Goal: Task Accomplishment & Management: Use online tool/utility

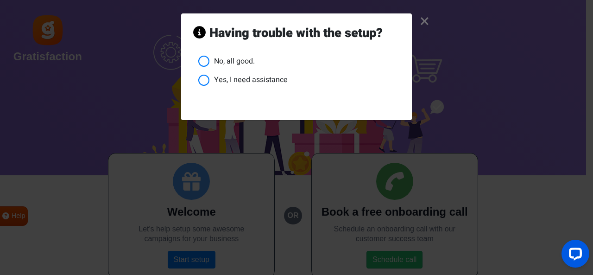
click at [429, 24] on link "×" at bounding box center [425, 21] width 10 height 9
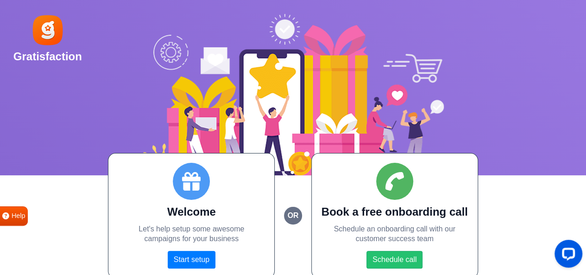
scroll to position [3, 0]
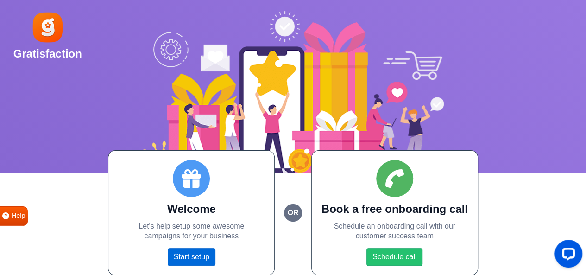
click at [186, 249] on link "Start setup" at bounding box center [192, 257] width 48 height 18
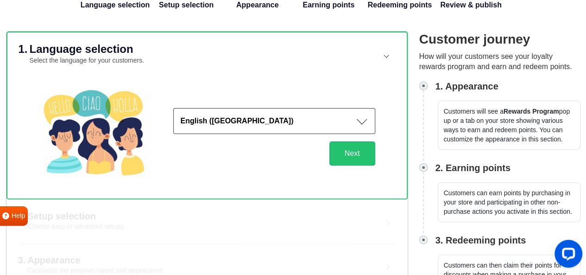
scroll to position [64, 0]
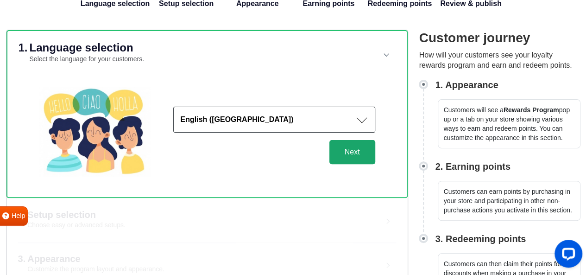
click at [349, 151] on button "Next" at bounding box center [352, 152] width 46 height 24
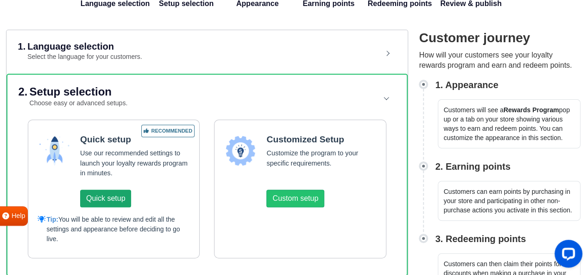
click at [87, 198] on button "Quick setup" at bounding box center [105, 198] width 51 height 18
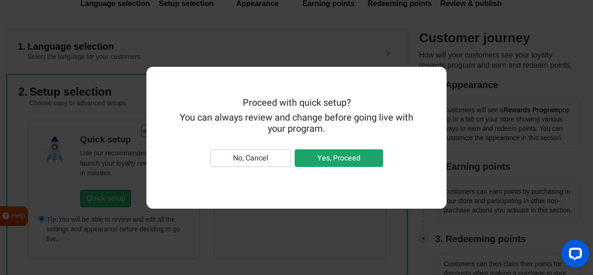
click at [326, 159] on button "Yes, Proceed" at bounding box center [339, 158] width 88 height 18
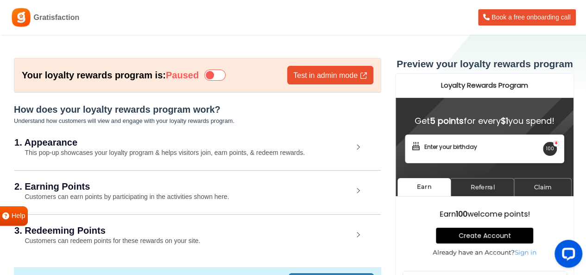
click at [552, 15] on span "Book a free onboarding call" at bounding box center [530, 16] width 79 height 7
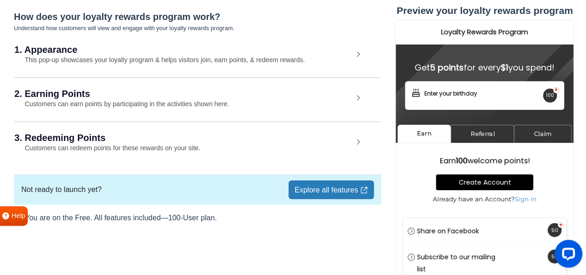
scroll to position [93, 0]
click at [355, 53] on div "1. Appearance This pop-up showcases your loyalty program & helps visitors join,…" at bounding box center [197, 55] width 366 height 43
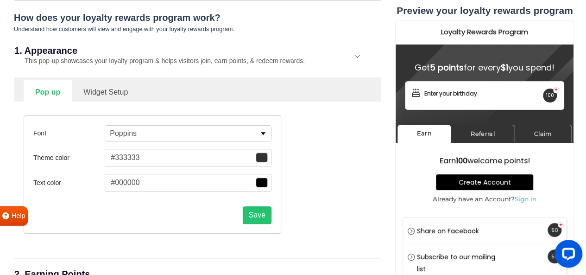
scroll to position [92, 0]
click at [257, 156] on span "button" at bounding box center [262, 157] width 12 height 10
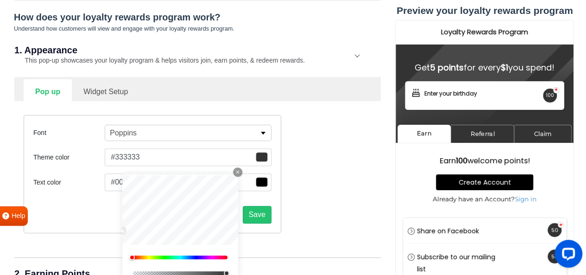
click at [163, 258] on div "0" at bounding box center [180, 257] width 97 height 6
click at [171, 258] on div "0" at bounding box center [180, 257] width 97 height 6
click at [170, 255] on div at bounding box center [180, 257] width 94 height 4
drag, startPoint x: 170, startPoint y: 256, endPoint x: 192, endPoint y: 260, distance: 22.2
click at [192, 260] on div "227" at bounding box center [180, 220] width 116 height 90
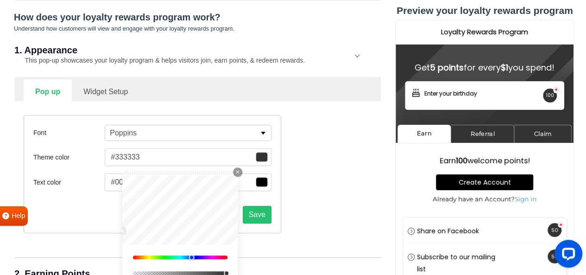
type input "#3a7fff"
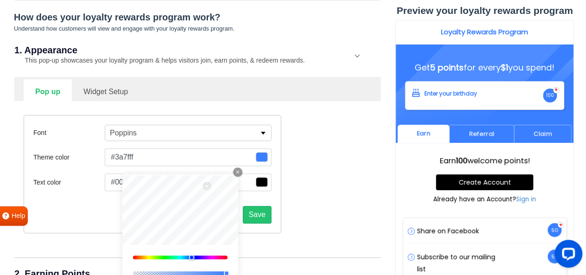
type input "#3b80ff"
type input "#3d81ff"
type input "#4084ff"
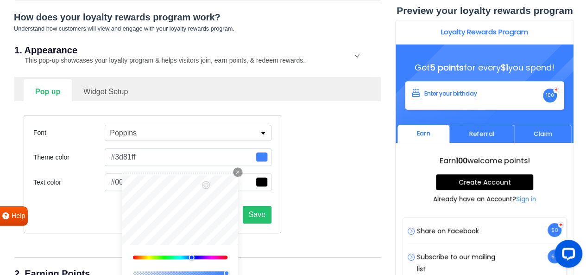
type input "#4084ff"
type input "#4387ff"
type input "#4b8eff"
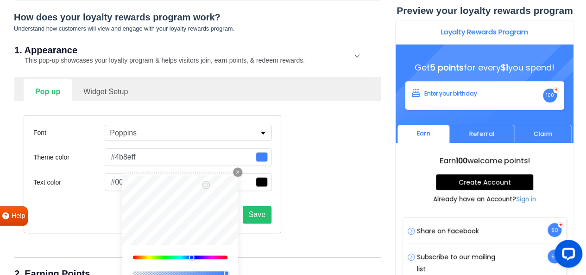
type input "#4e91ff"
type input "#5192ff"
type input "#5d9cff"
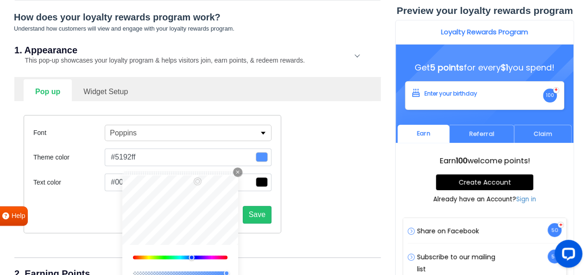
type input "#5d9cff"
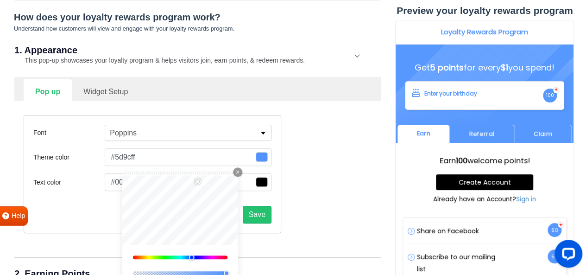
type input "#5f9eff"
type input "#63a1ff"
type input "#67a6ff"
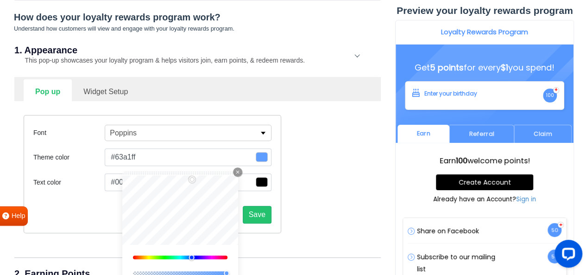
type input "#67a6ff"
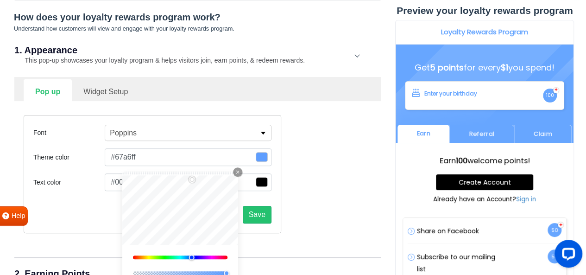
type input "#6daaff"
type input "#70acff"
type input "#76b0ff"
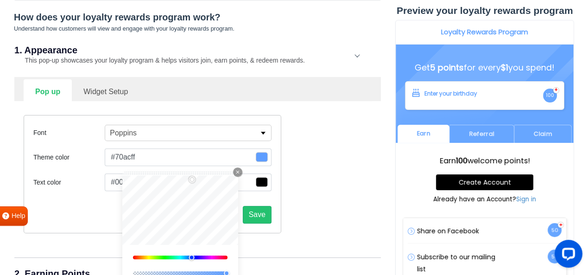
type input "#76b0ff"
type input "#79b2ff"
type input "#7cb5ff"
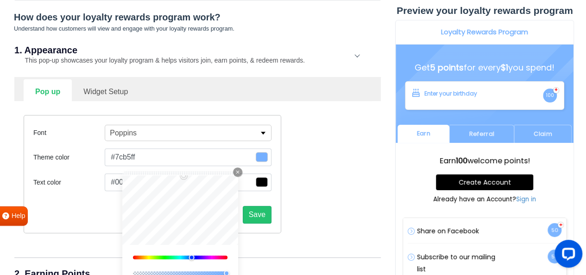
type input "#7fb6ff"
type input "#82b8ff"
type input "#84b9ff"
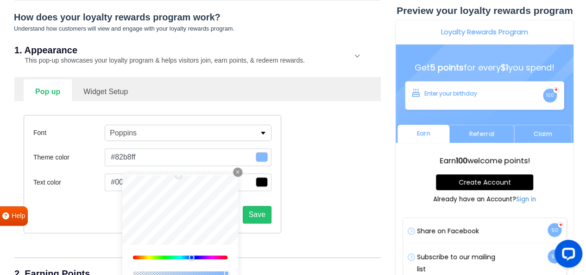
type input "#84b9ff"
type input "#87bbff"
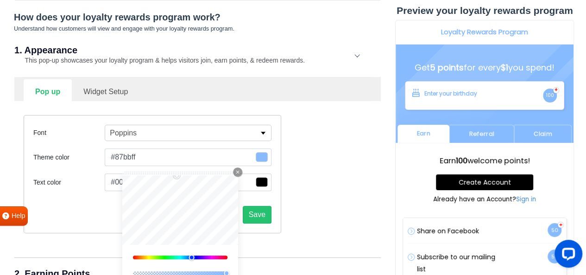
type input "#89bcff"
type input "#8cbdff"
type input "#8abcff"
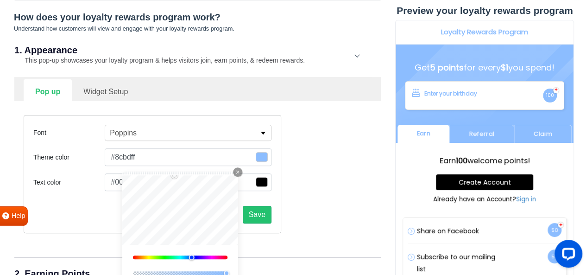
type input "#8abcff"
type input "#85b4ff"
type input "#83b2ff"
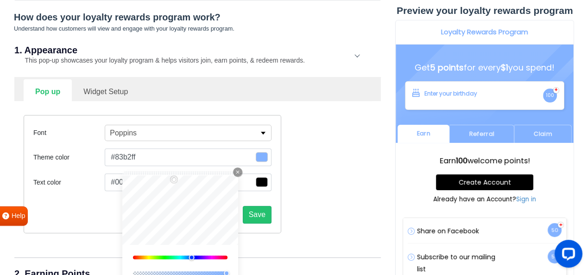
type input "#7dadff"
type input "#78a8ff"
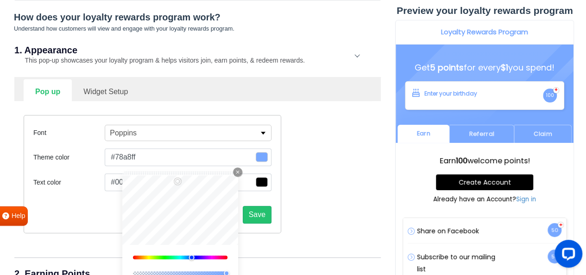
click at [250, 181] on button "#000000" at bounding box center [188, 182] width 167 height 18
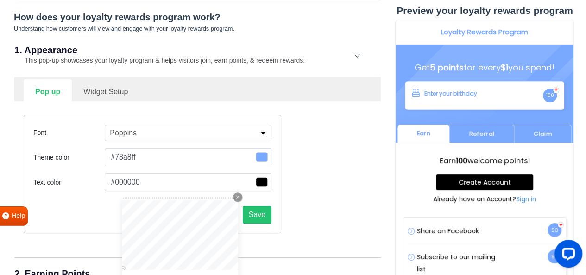
drag, startPoint x: 145, startPoint y: 181, endPoint x: 138, endPoint y: 181, distance: 6.5
click at [138, 181] on button "#000000" at bounding box center [188, 182] width 167 height 18
click at [258, 180] on span "button" at bounding box center [262, 182] width 12 height 10
type input "#070707"
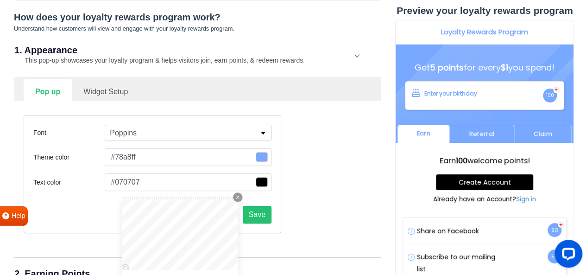
type input "#0c0c0c"
type input "#212121"
type input "#262626"
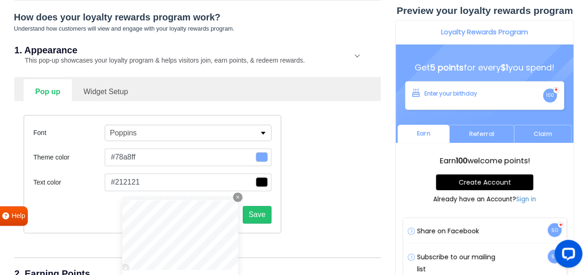
type input "#262626"
type input "#2d2d2d"
type input "#303030"
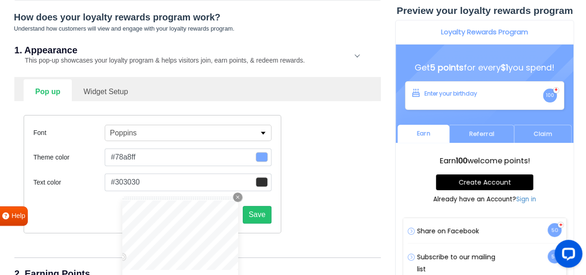
type input "#353535"
type input "#3a3a3a"
type input "#3f3f3f"
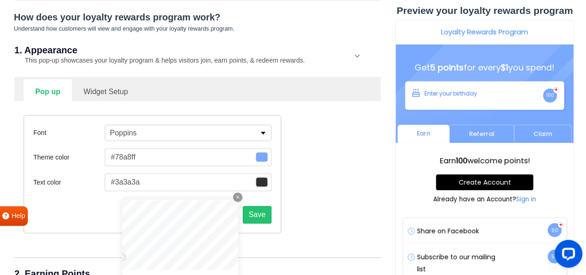
type input "#3f3f3f"
type input "#444444"
type input "#494949"
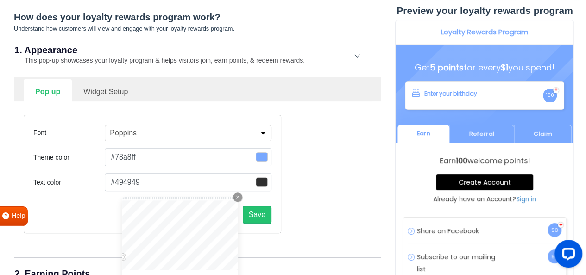
type input "#4f4f4f"
type input "#595959"
type input "#606060"
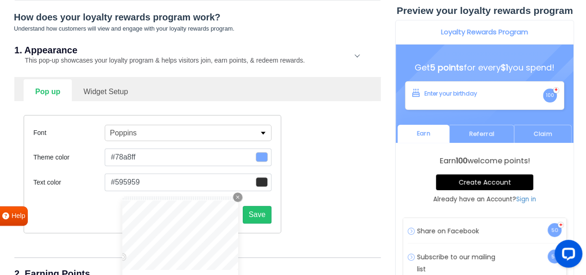
type input "#606060"
type input "#777777"
type input "#898989"
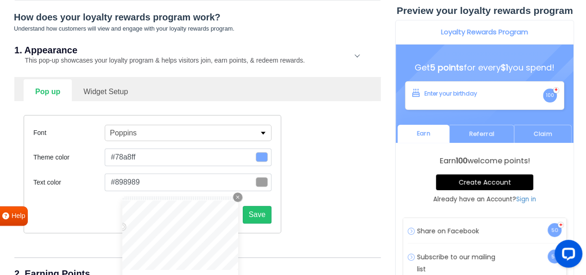
type input "#9e9e9e"
type input "#a0a0a0"
type input "#afafaf"
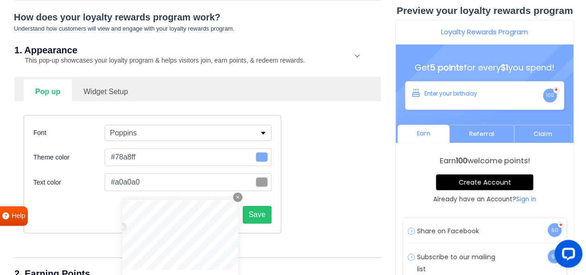
type input "#afafaf"
type input "#b5b5b5"
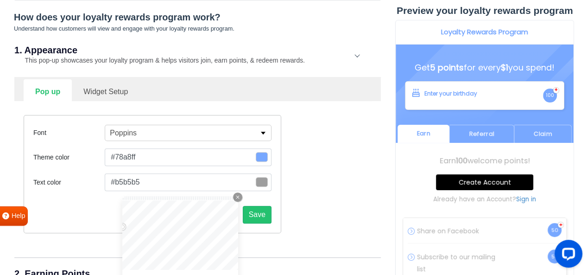
type input "#bfbfbf"
type input "#c4c4c4"
type input "#c6c6c6"
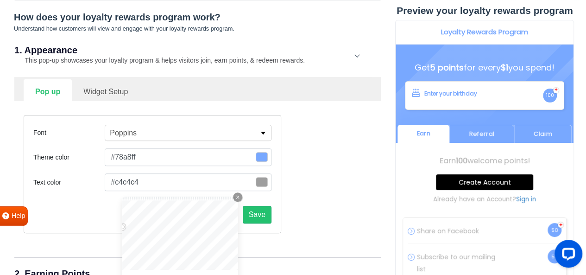
type input "#c6c6c6"
type input "#cecece"
type input "#d8d8d8"
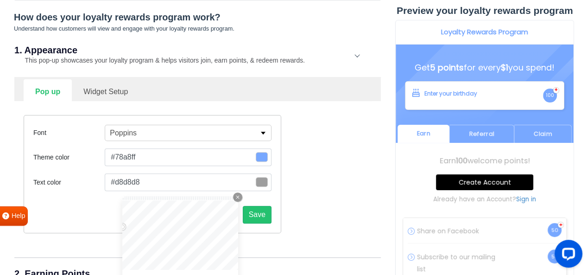
type input "#dddddd"
type input "#e5e5e5"
type input "#e8e8e8"
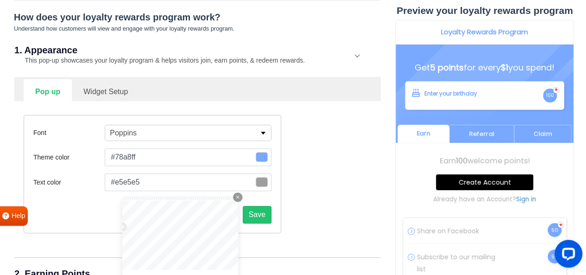
type input "#e8e8e8"
type input "#f2f2f2"
type input "#f9f9f9"
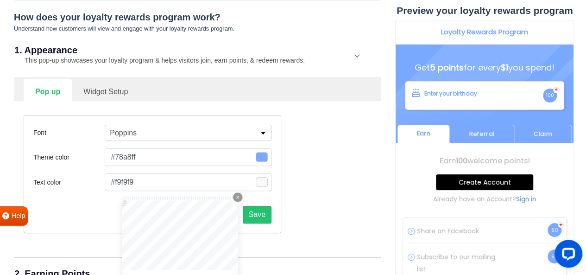
type input "#fcfcfc"
type input "#ffffff"
click at [114, 186] on div "#ffffff Close Icon 0 1 hex #ffffff Submit Icon" at bounding box center [188, 182] width 167 height 18
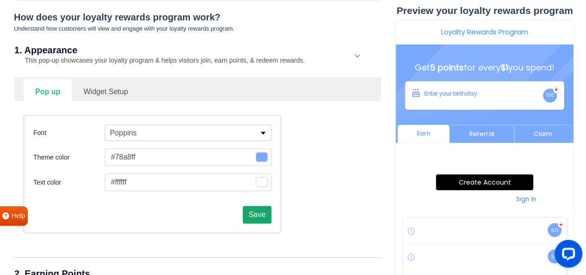
click at [254, 214] on button "Save" at bounding box center [257, 215] width 29 height 18
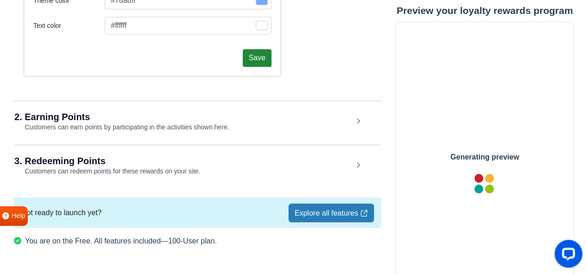
scroll to position [271, 0]
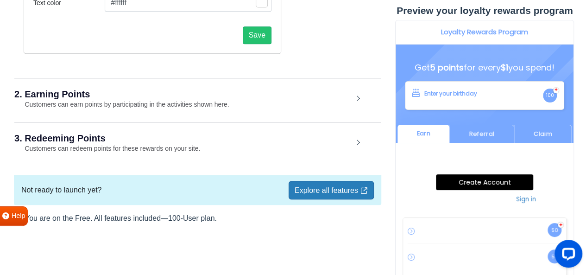
click at [305, 108] on div "2. Earning Points Customers can earn points by participating in the activities …" at bounding box center [197, 99] width 366 height 43
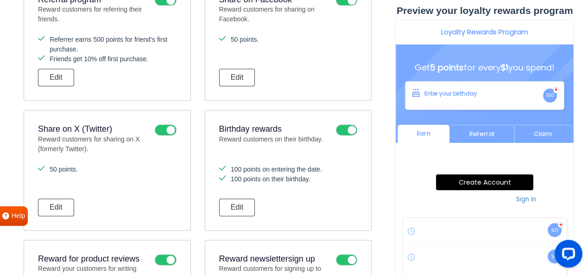
scroll to position [541, 0]
click at [342, 128] on icon at bounding box center [346, 130] width 21 height 11
click at [0, 0] on input "checkbox" at bounding box center [0, 0] width 0 height 0
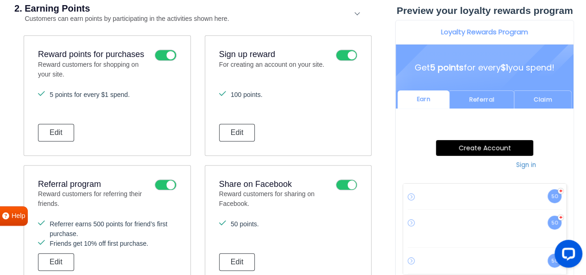
scroll to position [357, 0]
click at [159, 182] on icon at bounding box center [165, 185] width 21 height 11
click at [0, 0] on input "checkbox" at bounding box center [0, 0] width 0 height 0
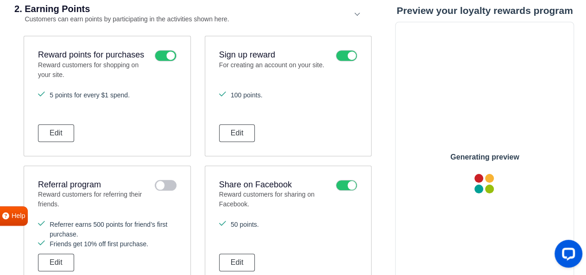
scroll to position [0, 0]
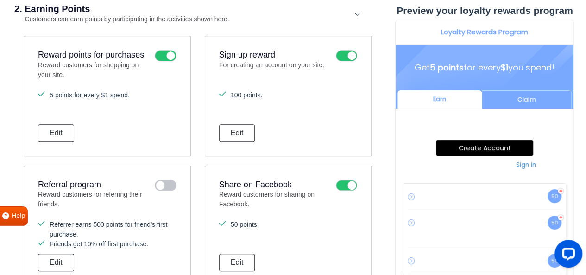
click at [163, 54] on icon at bounding box center [165, 55] width 21 height 11
click at [0, 0] on input "checkbox" at bounding box center [0, 0] width 0 height 0
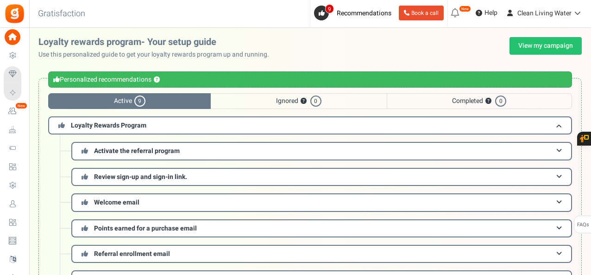
scroll to position [177, 0]
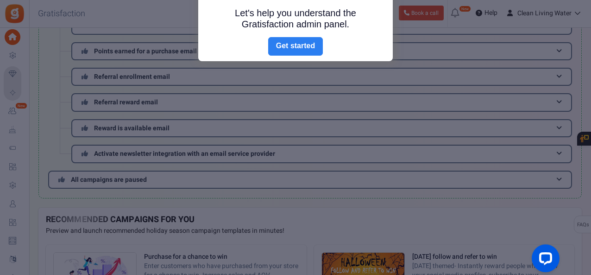
click at [286, 45] on link "Next" at bounding box center [295, 46] width 55 height 19
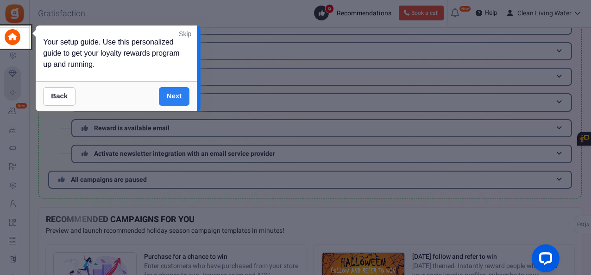
click at [177, 95] on link "Next" at bounding box center [174, 96] width 31 height 19
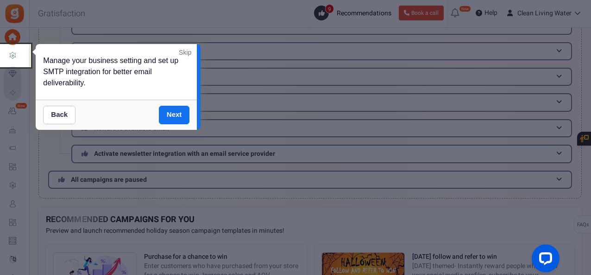
drag, startPoint x: 177, startPoint y: 95, endPoint x: 165, endPoint y: 115, distance: 23.1
click at [165, 115] on link "Next" at bounding box center [174, 115] width 31 height 19
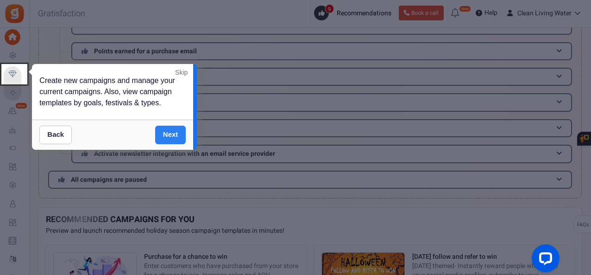
click at [169, 134] on link "Next" at bounding box center [170, 135] width 31 height 19
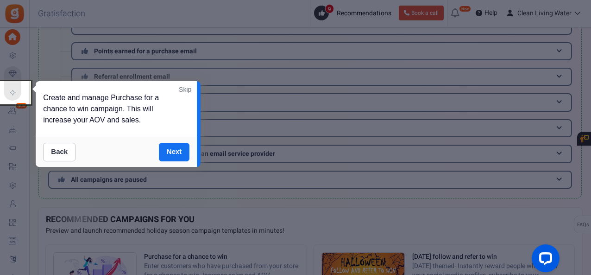
click at [165, 146] on link "Next" at bounding box center [174, 152] width 31 height 19
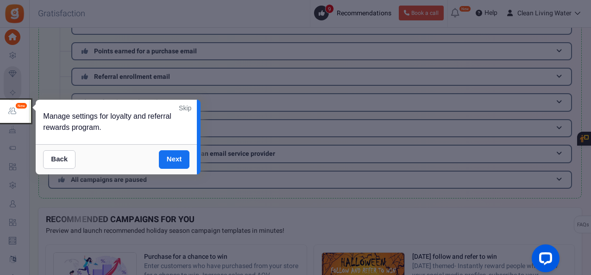
drag, startPoint x: 163, startPoint y: 146, endPoint x: 122, endPoint y: 152, distance: 41.7
click at [122, 152] on div "Back Next" at bounding box center [116, 159] width 161 height 30
click at [178, 160] on link "Next" at bounding box center [174, 159] width 31 height 19
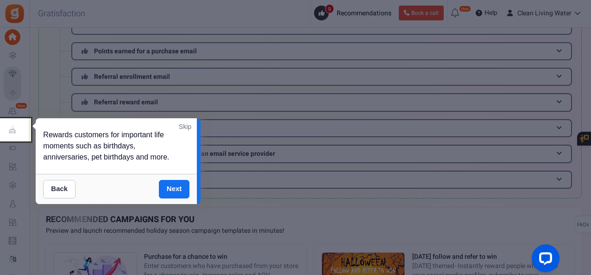
click at [181, 124] on link "Skip" at bounding box center [185, 126] width 13 height 9
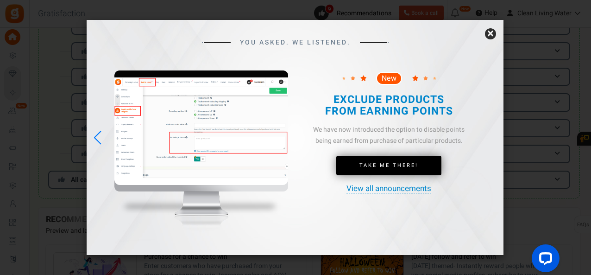
scroll to position [0, 0]
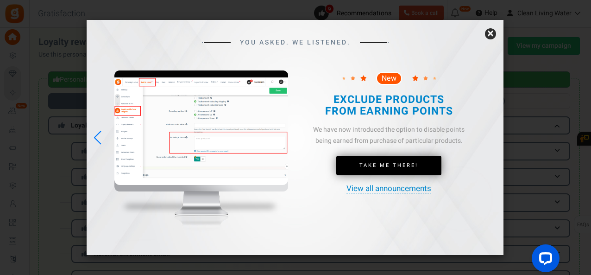
click at [487, 31] on link "×" at bounding box center [490, 33] width 11 height 11
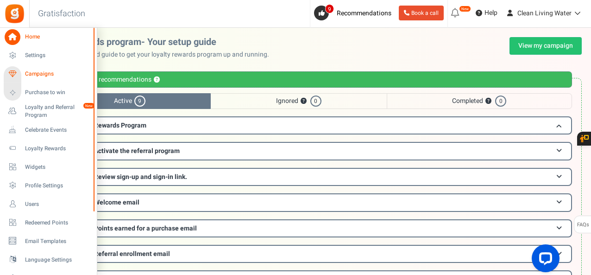
click at [40, 74] on span "Campaigns" at bounding box center [57, 74] width 65 height 8
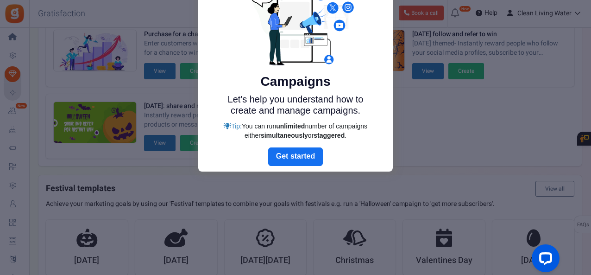
scroll to position [79, 0]
click at [297, 157] on link "Next" at bounding box center [295, 156] width 55 height 19
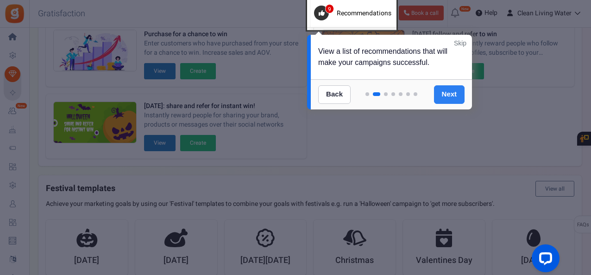
click at [447, 93] on link "Next" at bounding box center [449, 94] width 31 height 19
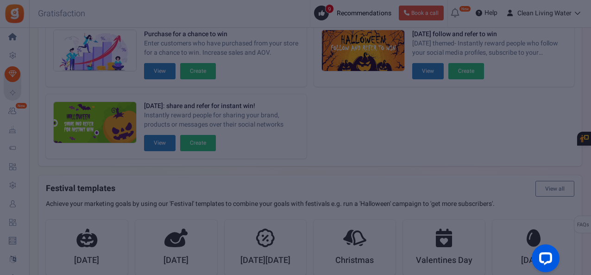
scroll to position [378, 0]
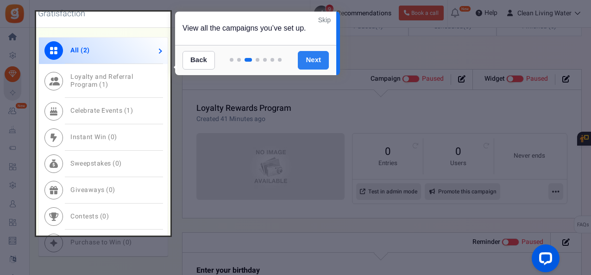
click at [321, 61] on link "Next" at bounding box center [313, 60] width 31 height 19
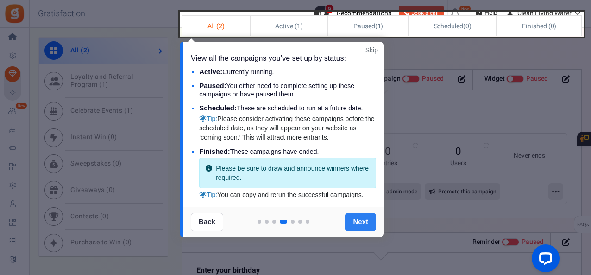
click at [357, 221] on link "Next" at bounding box center [360, 222] width 31 height 19
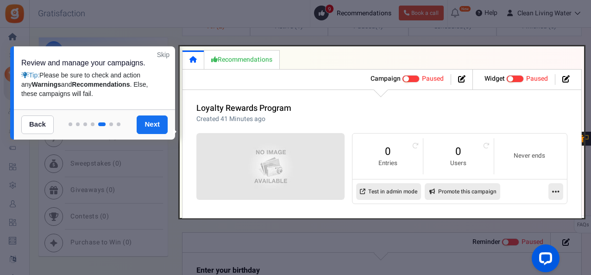
click at [136, 120] on div at bounding box center [94, 123] width 161 height 9
click at [141, 123] on link "Next" at bounding box center [152, 124] width 31 height 19
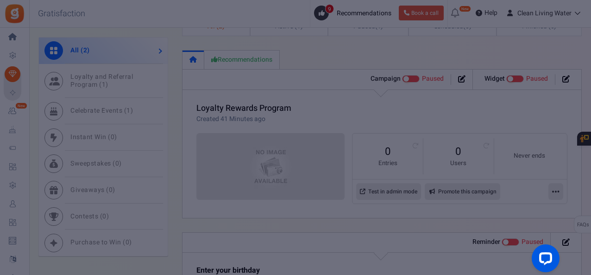
scroll to position [17, 0]
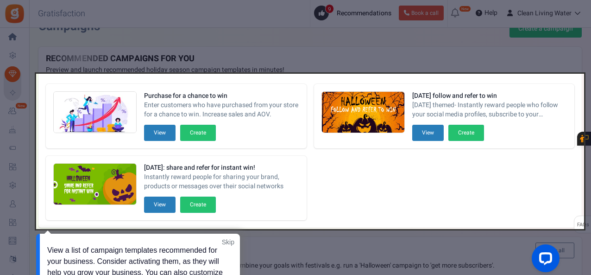
click at [195, 132] on div at bounding box center [310, 151] width 548 height 155
click at [196, 130] on div at bounding box center [310, 151] width 548 height 155
click at [222, 243] on link "Skip" at bounding box center [228, 241] width 13 height 9
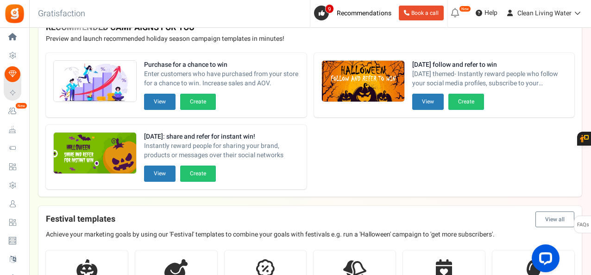
scroll to position [0, 0]
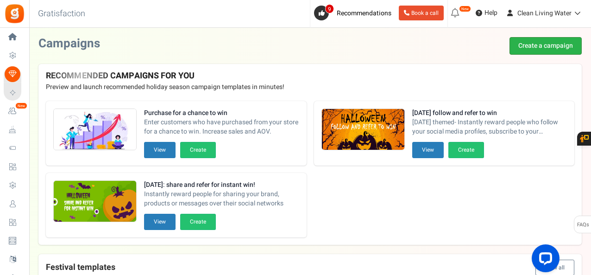
click at [546, 48] on link "Create a campaign" at bounding box center [546, 46] width 72 height 18
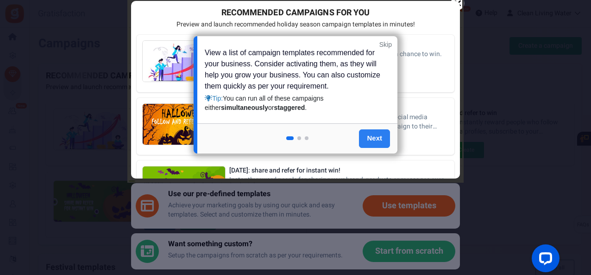
click at [375, 136] on link "Next" at bounding box center [374, 138] width 31 height 19
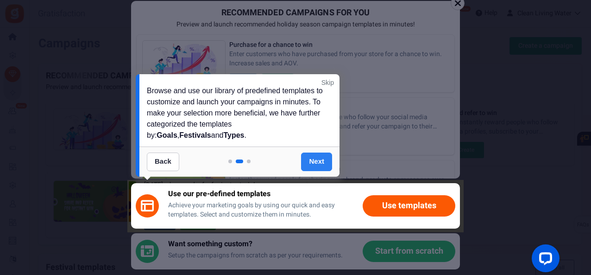
click at [316, 163] on link "Next" at bounding box center [316, 161] width 31 height 19
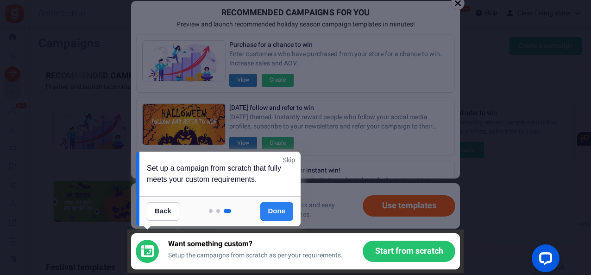
scroll to position [127, 0]
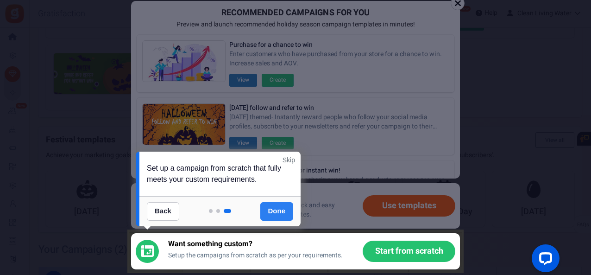
click at [278, 212] on link "Done" at bounding box center [276, 211] width 33 height 19
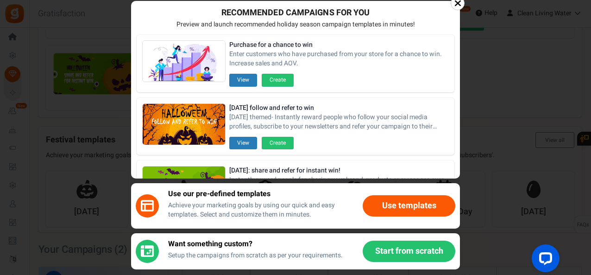
click at [399, 202] on button "Use templates" at bounding box center [409, 205] width 93 height 21
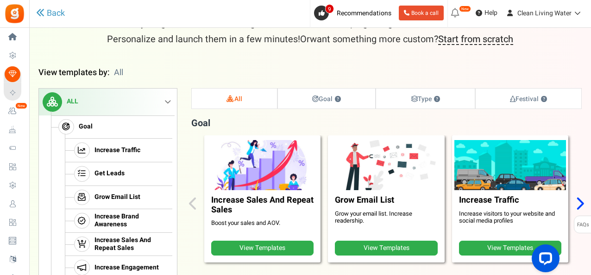
scroll to position [61, 0]
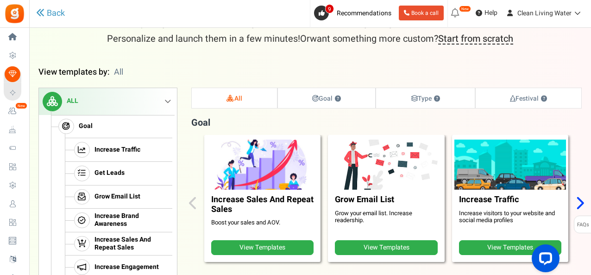
click at [383, 249] on link "View Templates" at bounding box center [386, 247] width 102 height 15
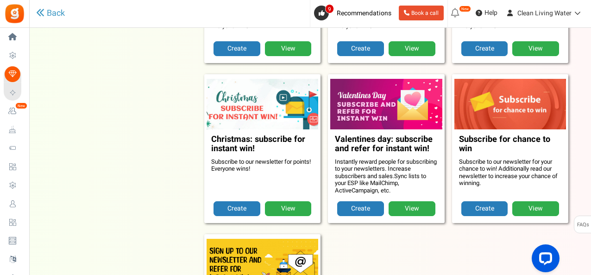
scroll to position [588, 0]
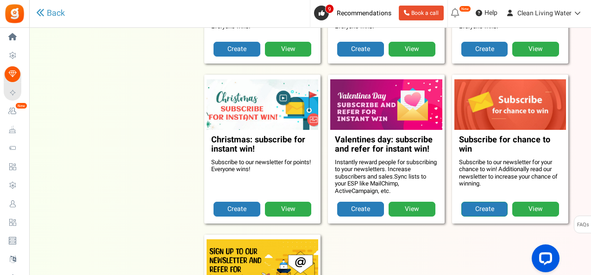
click at [498, 206] on link "Create" at bounding box center [484, 208] width 47 height 15
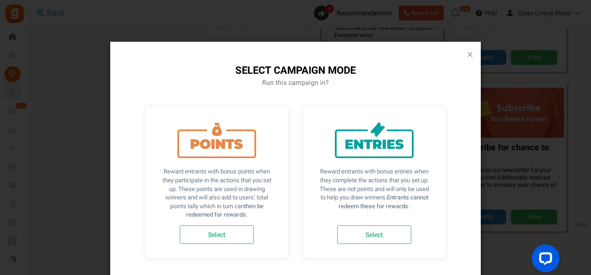
scroll to position [0, 0]
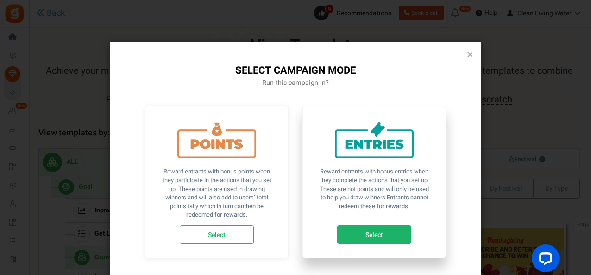
click at [383, 232] on link "Select" at bounding box center [374, 234] width 74 height 19
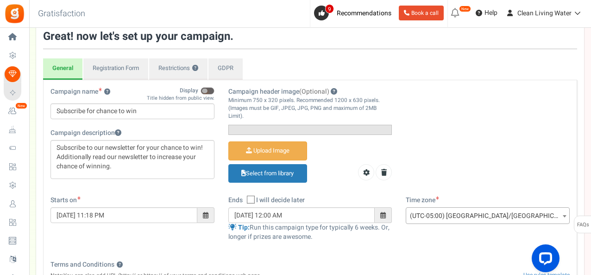
scroll to position [61, 0]
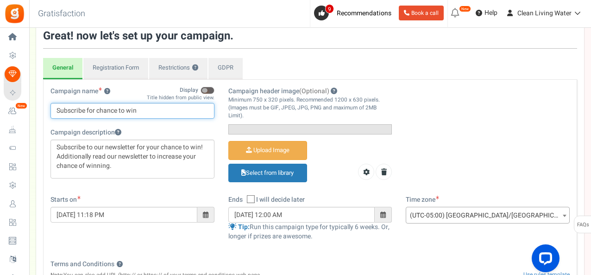
drag, startPoint x: 154, startPoint y: 107, endPoint x: 36, endPoint y: 113, distance: 118.3
click at [36, 113] on div "Setup Prize Entry Methods Reward Setup Refer a Friend Layout & Preview Layout &…" at bounding box center [310, 237] width 562 height 470
type input "Win a CLW basket"
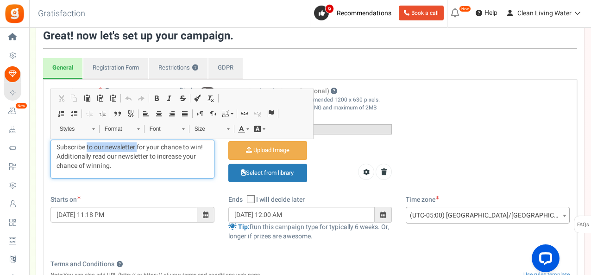
drag, startPoint x: 87, startPoint y: 145, endPoint x: 137, endPoint y: 150, distance: 49.8
click at [137, 150] on p "Subscribe to our newsletter for your chance to win! Additionally read our newsl…" at bounding box center [133, 157] width 152 height 28
click at [194, 146] on p "Subscribe for updates and a chance to win a C! Additionally read our newsletter…" at bounding box center [133, 157] width 152 height 28
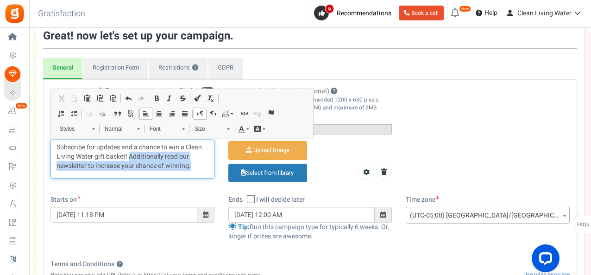
drag, startPoint x: 129, startPoint y: 154, endPoint x: 208, endPoint y: 173, distance: 80.9
click at [208, 173] on div "Subscribe for updates and a chance to win a Clean Living Water gift basket! Add…" at bounding box center [132, 158] width 164 height 39
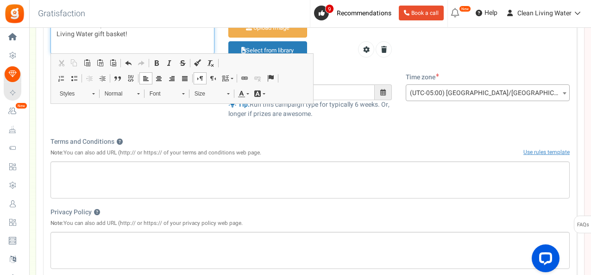
scroll to position [184, 0]
click at [203, 94] on span at bounding box center [206, 91] width 6 height 6
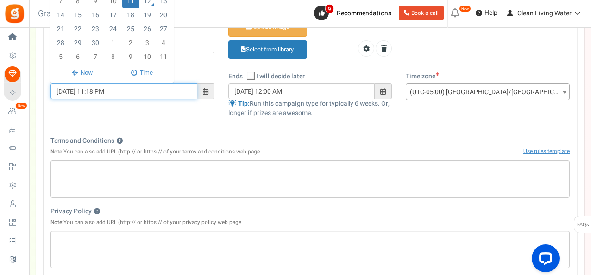
click at [98, 99] on input "11/09/2025 11:18 PM" at bounding box center [123, 91] width 147 height 16
drag, startPoint x: 106, startPoint y: 150, endPoint x: 120, endPoint y: 151, distance: 14.8
click at [120, 99] on input "11/09/2025 1:18 PM" at bounding box center [123, 91] width 147 height 16
click at [98, 99] on input "11/09/2025 1:18 PM" at bounding box center [123, 91] width 147 height 16
drag, startPoint x: 94, startPoint y: 149, endPoint x: 115, endPoint y: 150, distance: 21.4
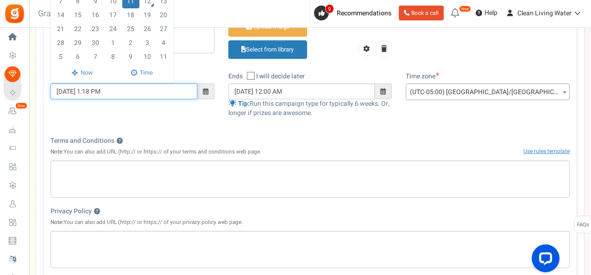
click at [115, 99] on input "11/09/2025 1:18 PM" at bounding box center [123, 91] width 147 height 16
drag, startPoint x: 74, startPoint y: 151, endPoint x: 50, endPoint y: 149, distance: 23.7
click at [50, 108] on div "Starts on 11/09/2025 1:18 PM September 2025 Su Mo Tu We Th Fr Sa 31 1 2 3 4 5 6…" at bounding box center [133, 90] width 178 height 37
click at [136, 81] on span at bounding box center [141, 72] width 61 height 15
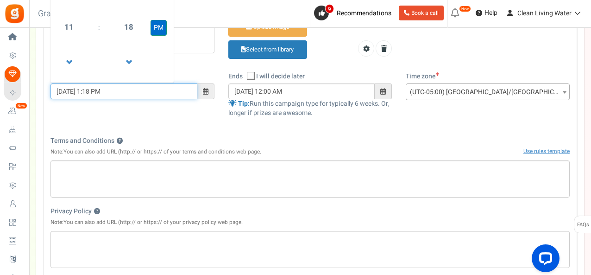
click at [154, 36] on button "PM" at bounding box center [159, 28] width 16 height 16
click at [120, 40] on span "18" at bounding box center [128, 27] width 25 height 25
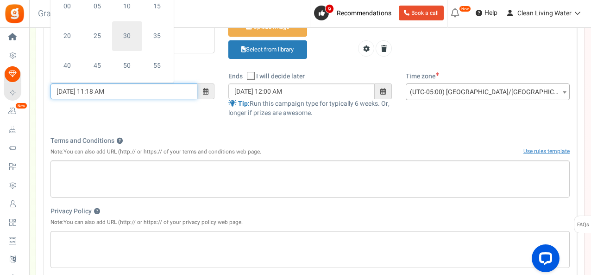
click at [124, 51] on td "30" at bounding box center [127, 36] width 30 height 30
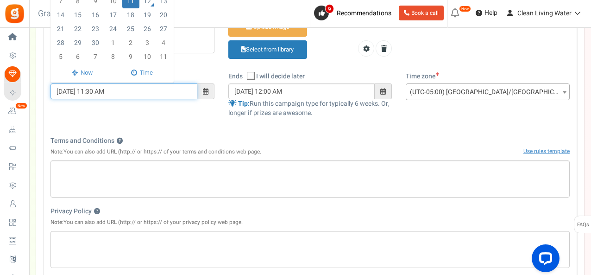
click at [128, 8] on td "11" at bounding box center [130, 1] width 17 height 14
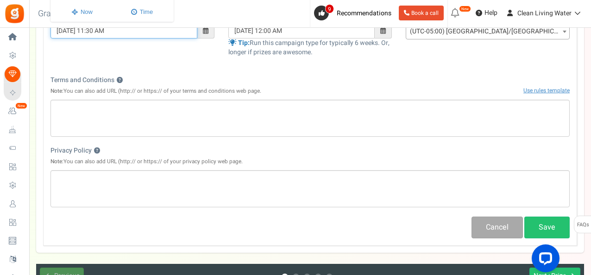
scroll to position [245, 0]
type input "11/09/2025 11:30 AM"
click at [386, 38] on span at bounding box center [383, 30] width 17 height 16
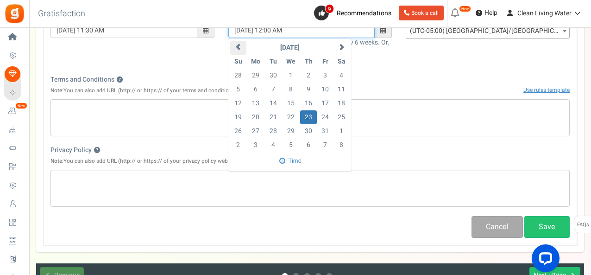
click at [242, 55] on th at bounding box center [238, 48] width 16 height 14
click at [312, 96] on td "11" at bounding box center [308, 89] width 17 height 14
click at [309, 96] on td "11" at bounding box center [308, 89] width 17 height 14
click at [259, 124] on td "22" at bounding box center [255, 117] width 19 height 14
type input "22/09/2025 12:00 AM"
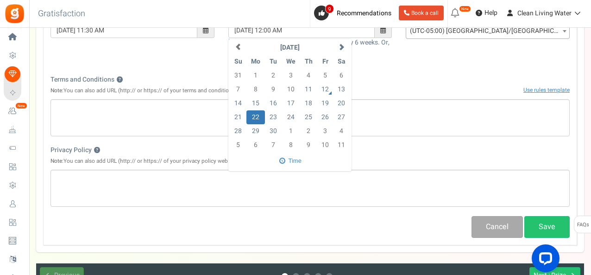
click at [361, 99] on div "Terms and Conditions ? Note: You can also add URL (http:// or https:// of your …" at bounding box center [309, 87] width 519 height 24
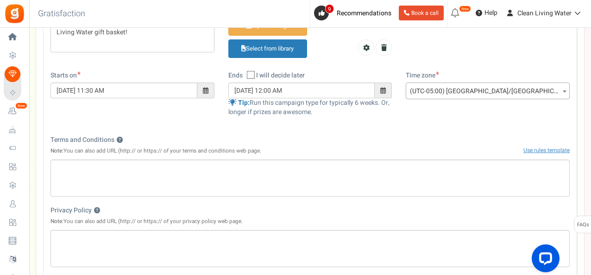
scroll to position [184, 0]
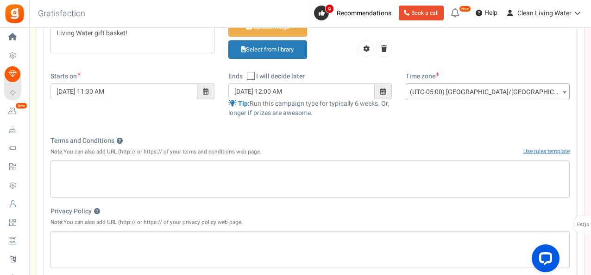
click at [431, 101] on span "(UTC-05:00) America/Chicago" at bounding box center [487, 92] width 163 height 17
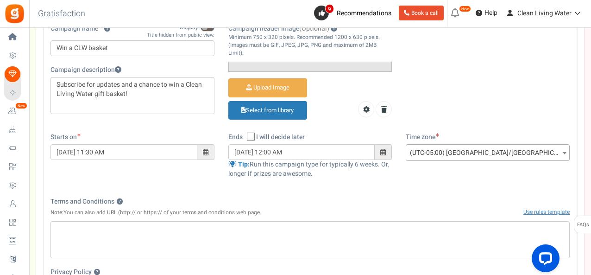
scroll to position [123, 0]
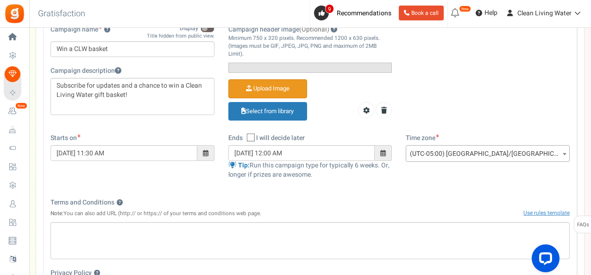
click at [278, 98] on input "Campaign header image (Optional)" at bounding box center [268, 89] width 78 height 18
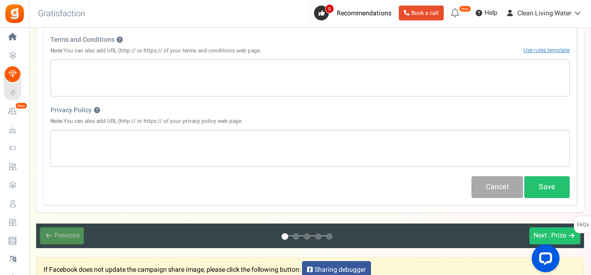
scroll to position [368, 0]
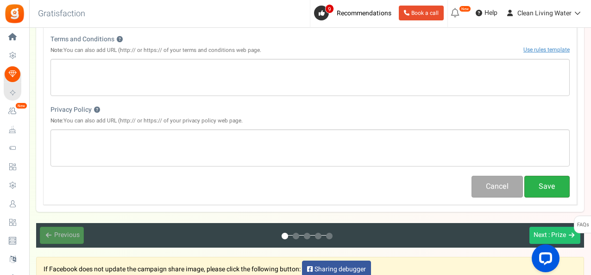
click at [541, 186] on button "Save" at bounding box center [546, 187] width 45 height 22
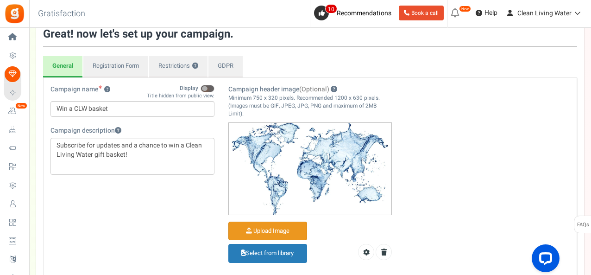
scroll to position [61, 0]
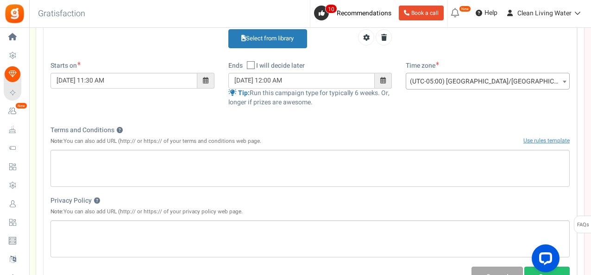
click at [445, 75] on span "(UTC-05:00) America/Chicago" at bounding box center [487, 81] width 163 height 17
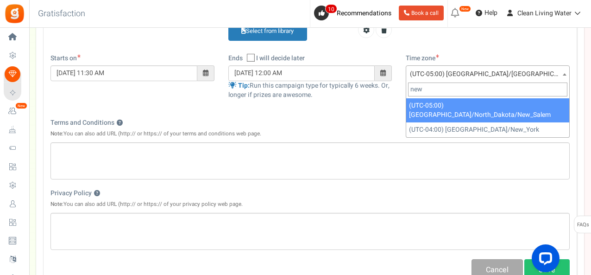
scroll to position [0, 0]
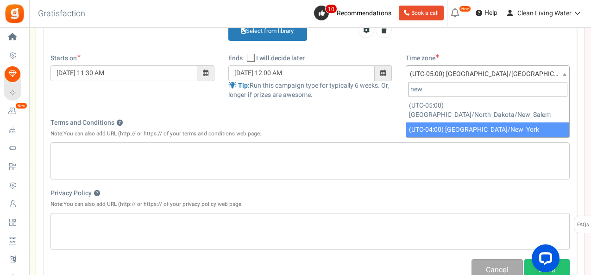
type input "new"
select select "America/New_York"
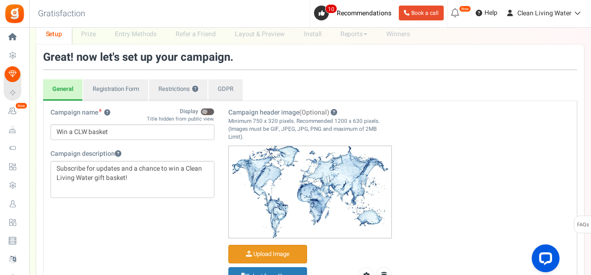
scroll to position [39, 0]
